Goal: Transaction & Acquisition: Purchase product/service

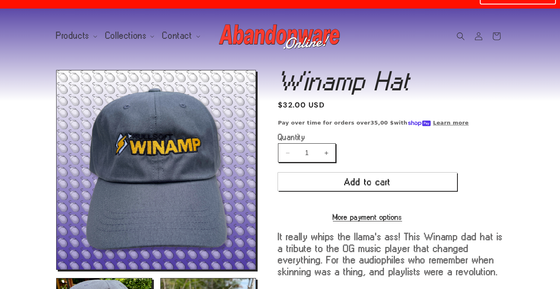
scroll to position [21, 0]
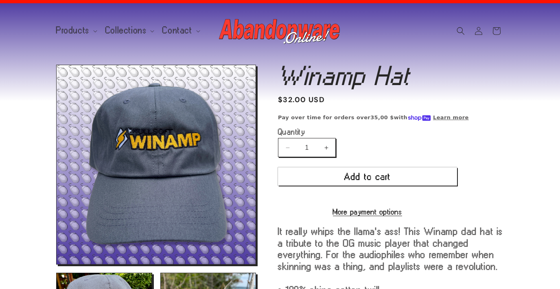
click at [481, 143] on product-info "Winamp Hat Winamp Hat Regular price $32.00 USD Regular price Sale price $32.00 …" at bounding box center [391, 226] width 226 height 322
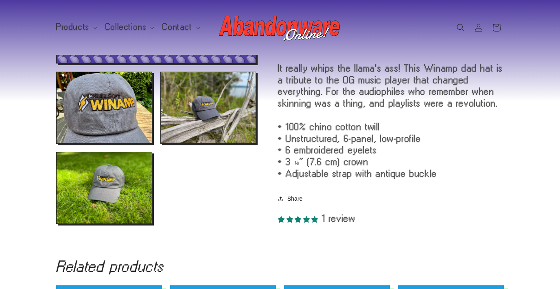
scroll to position [231, 0]
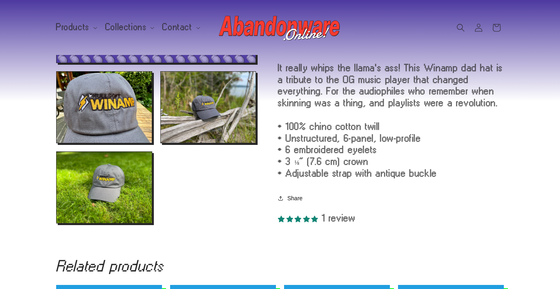
drag, startPoint x: 383, startPoint y: 121, endPoint x: 396, endPoint y: 155, distance: 36.4
click at [396, 155] on div "It really whips the llama's ass! This Winamp dad hat is a tribute to the OG mus…" at bounding box center [391, 120] width 226 height 117
click at [455, 171] on div "It really whips the llama's ass! This Winamp dad hat is a tribute to the OG mus…" at bounding box center [391, 120] width 226 height 117
drag, startPoint x: 461, startPoint y: 178, endPoint x: 431, endPoint y: 119, distance: 66.2
click at [431, 119] on div "It really whips the llama's ass! This Winamp dad hat is a tribute to the OG mus…" at bounding box center [391, 120] width 226 height 117
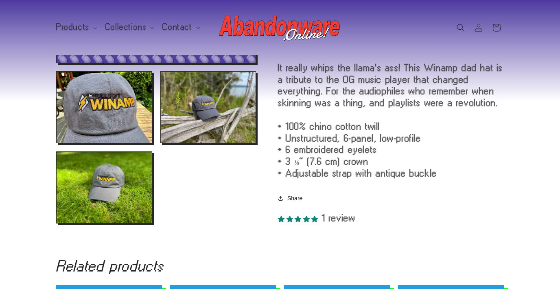
click at [424, 126] on div "It really whips the llama's ass! This Winamp dad hat is a tribute to the OG mus…" at bounding box center [391, 120] width 226 height 117
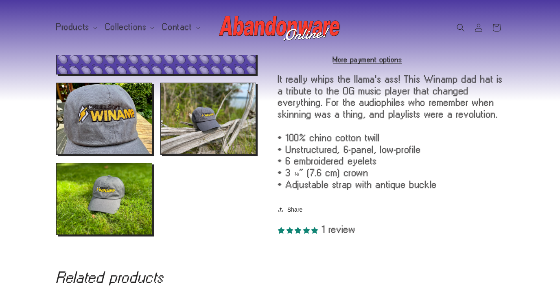
scroll to position [213, 0]
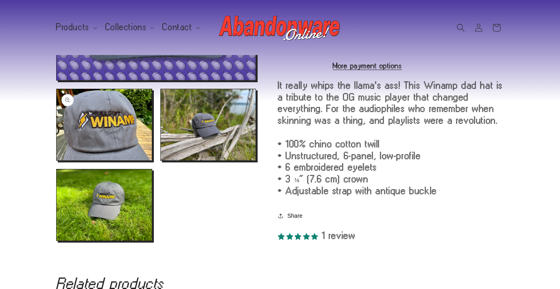
click at [57, 160] on button "Open media 2 in modal" at bounding box center [57, 160] width 0 height 0
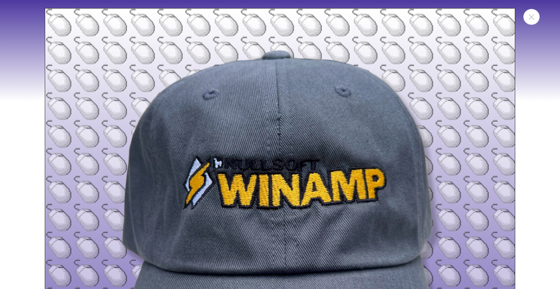
scroll to position [485, 0]
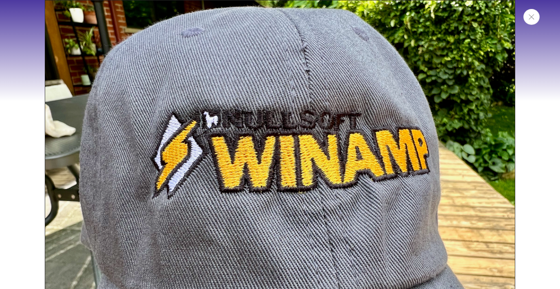
click at [531, 18] on icon "Close" at bounding box center [532, 16] width 6 height 5
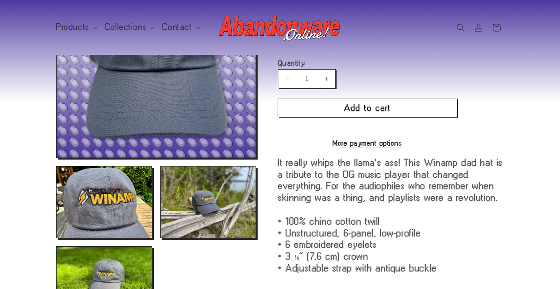
scroll to position [0, 0]
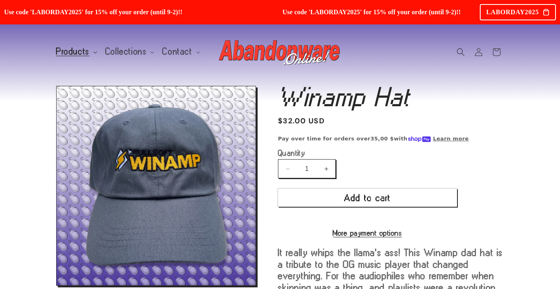
click at [87, 51] on span "Products" at bounding box center [72, 51] width 33 height 7
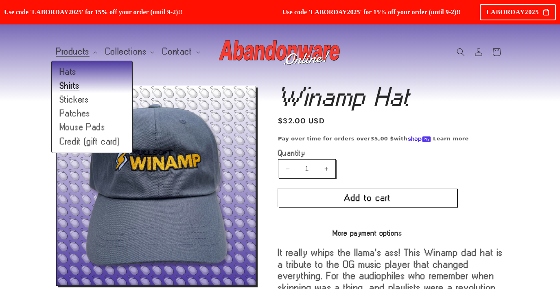
click at [74, 87] on link "Shirts" at bounding box center [92, 86] width 81 height 14
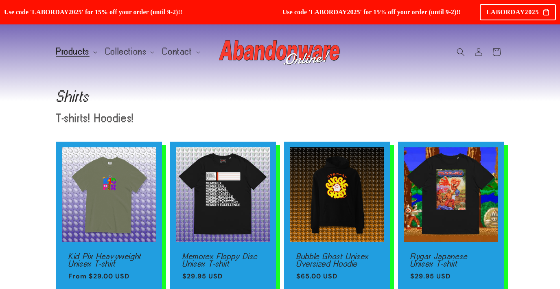
click at [81, 57] on summary "Products" at bounding box center [75, 51] width 49 height 17
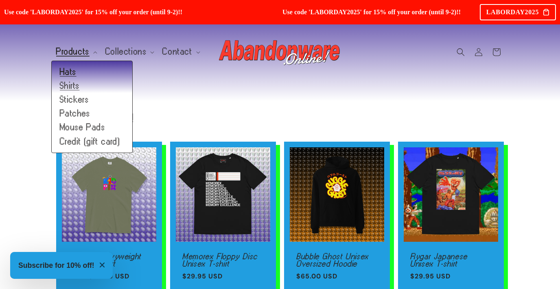
click at [70, 71] on link "Hats" at bounding box center [92, 72] width 81 height 14
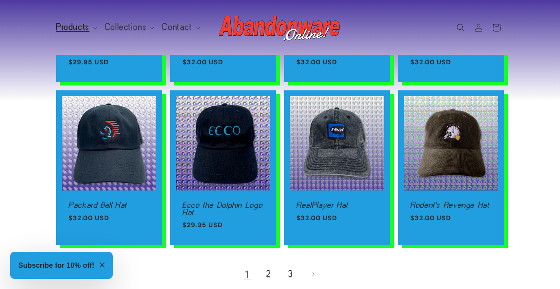
scroll to position [616, 0]
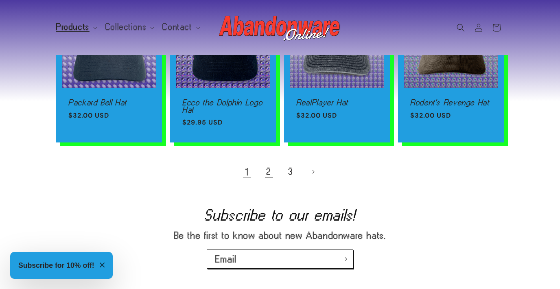
click at [265, 172] on link "2" at bounding box center [269, 172] width 18 height 18
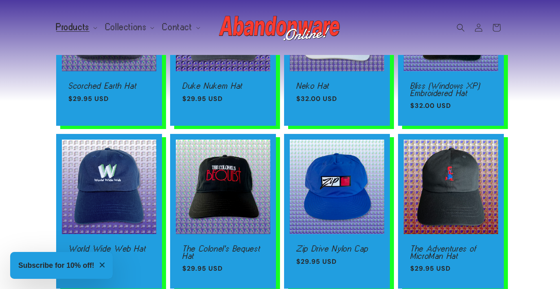
scroll to position [625, 0]
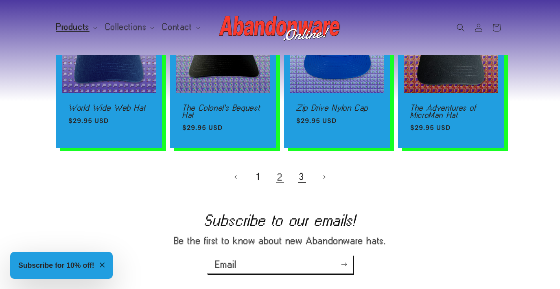
click at [306, 176] on link "3" at bounding box center [302, 177] width 18 height 18
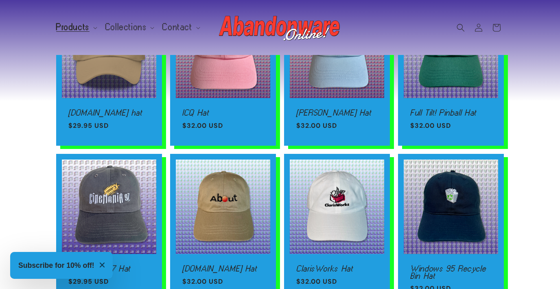
scroll to position [51, 0]
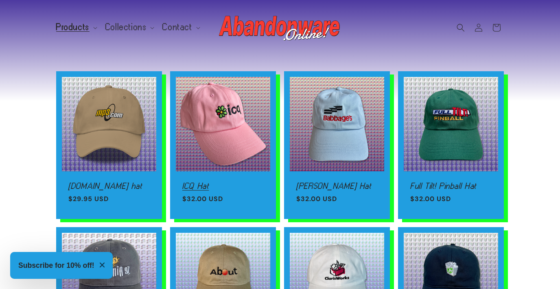
click at [244, 182] on link "ICQ Hat" at bounding box center [222, 185] width 81 height 7
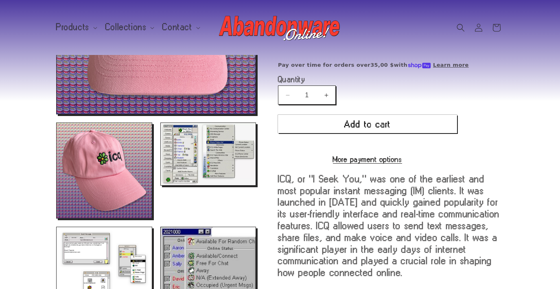
scroll to position [181, 0]
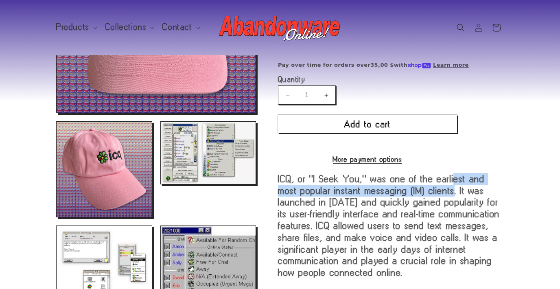
drag, startPoint x: 376, startPoint y: 186, endPoint x: 381, endPoint y: 195, distance: 10.8
click at [381, 195] on div "ICQ, or "I Seek You," was one of the earliest and most popular instant messagin…" at bounding box center [391, 261] width 226 height 176
click at [363, 203] on div "ICQ, or "I Seek You," was one of the earliest and most popular instant messagin…" at bounding box center [391, 261] width 226 height 176
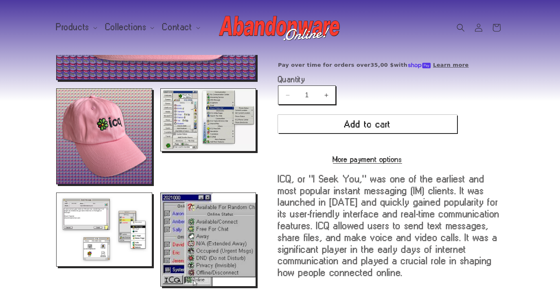
scroll to position [226, 0]
